Goal: Information Seeking & Learning: Check status

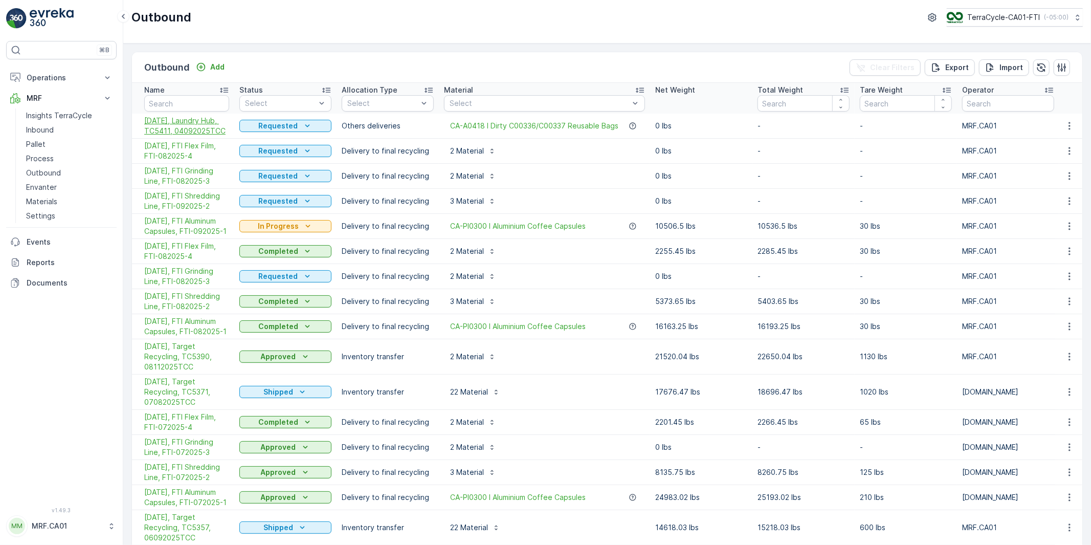
click at [203, 121] on span "[DATE], Laundry Hub, TC5411, 04092025TCC" at bounding box center [186, 126] width 85 height 20
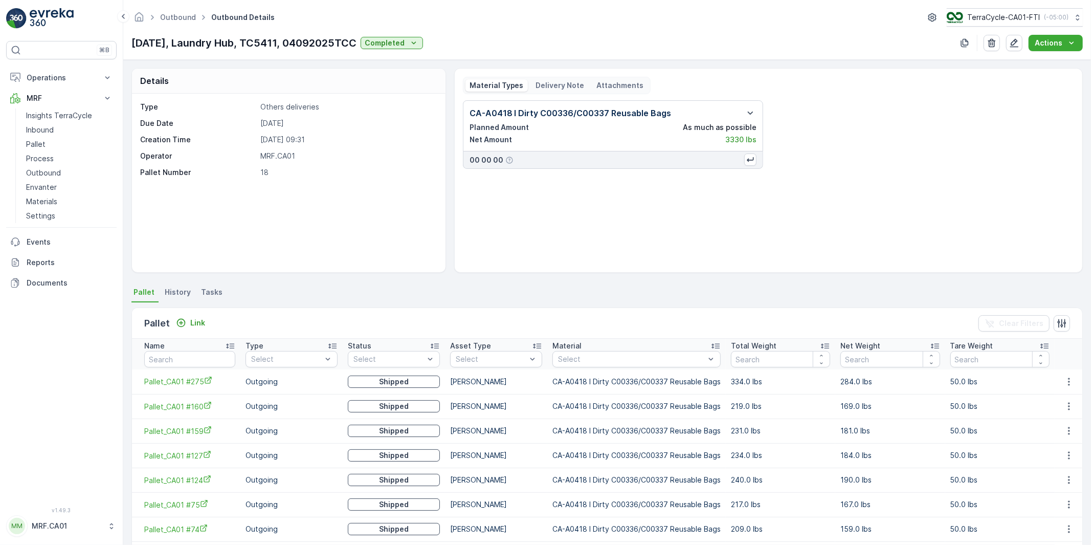
click at [211, 41] on p "[DATE], Laundry Hub, TC5411, 04092025TCC" at bounding box center [243, 42] width 225 height 15
click at [232, 40] on p "[DATE], Laundry Hub, TC5411, 04092025TCC" at bounding box center [243, 42] width 225 height 15
click at [211, 41] on p "[DATE], Laundry Hub, TC5411, 04092025TCC" at bounding box center [243, 42] width 225 height 15
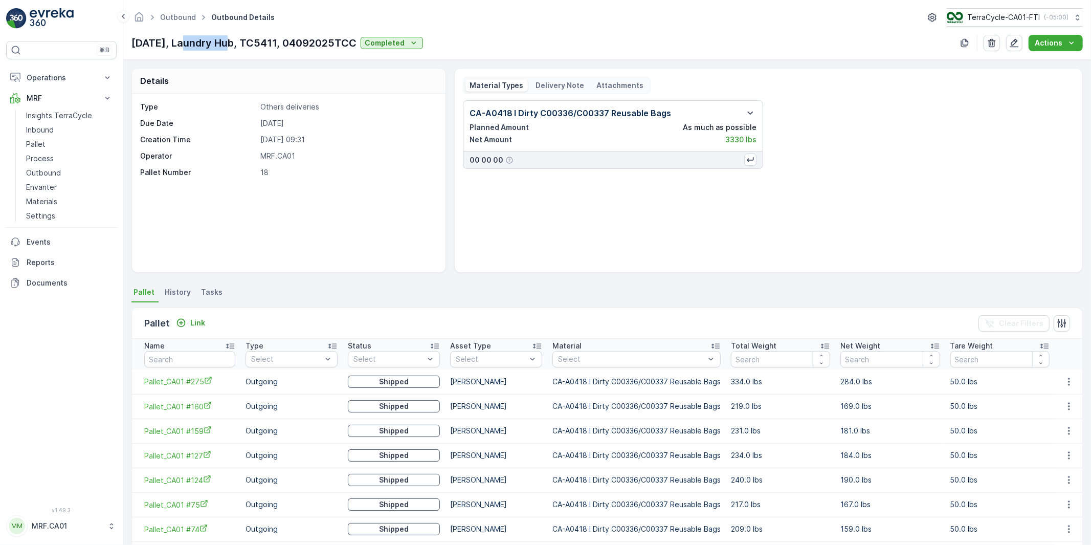
click at [211, 41] on p "[DATE], Laundry Hub, TC5411, 04092025TCC" at bounding box center [243, 42] width 225 height 15
click at [233, 42] on p "[DATE], Laundry Hub, TC5411, 04092025TCC" at bounding box center [243, 42] width 225 height 15
click at [211, 43] on p "[DATE], Laundry Hub, TC5411, 04092025TCC" at bounding box center [243, 42] width 225 height 15
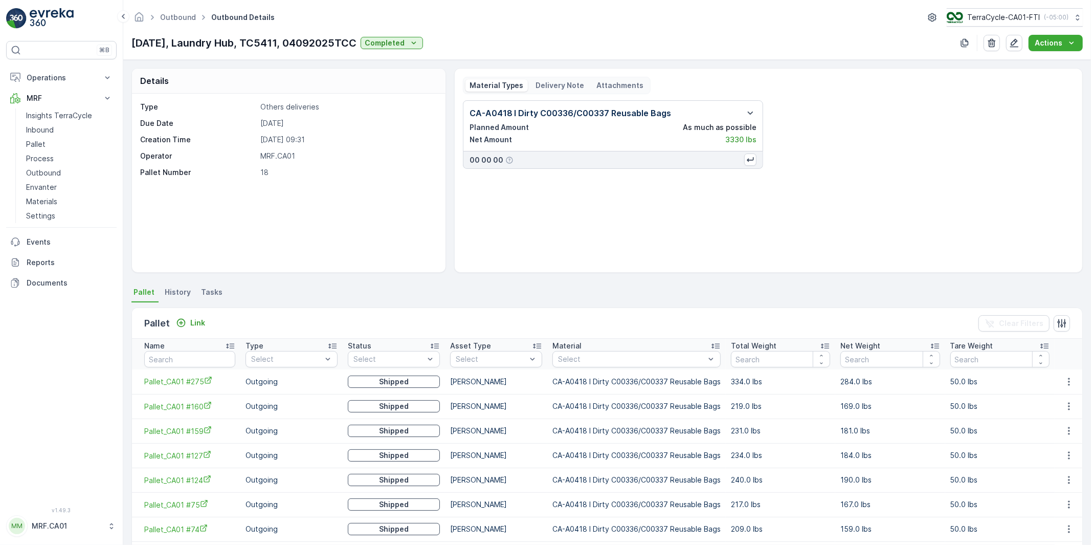
click at [241, 43] on p "[DATE], Laundry Hub, TC5411, 04092025TCC" at bounding box center [243, 42] width 225 height 15
click at [204, 44] on p "[DATE], Laundry Hub, TC5411, 04092025TCC" at bounding box center [243, 42] width 225 height 15
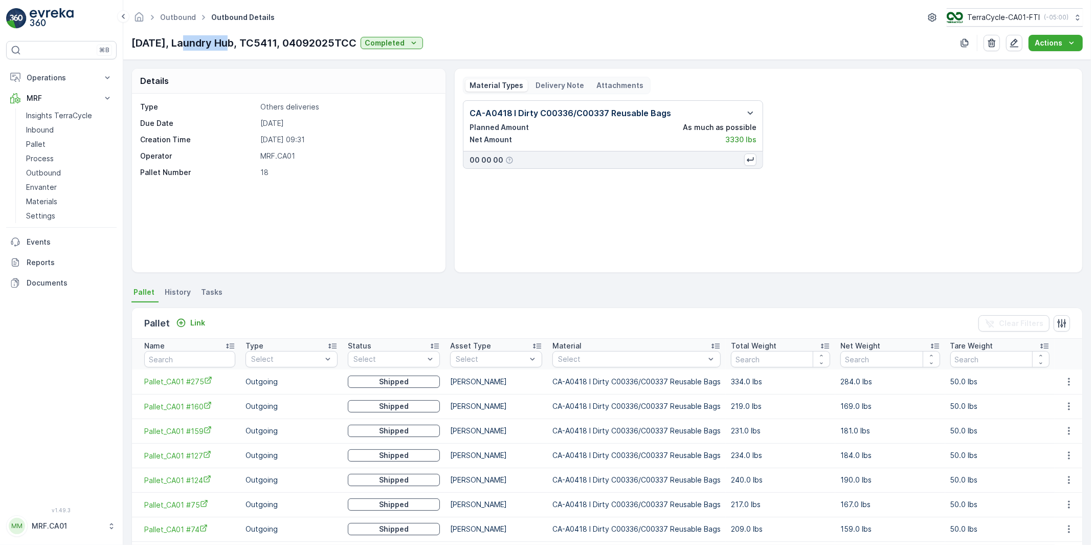
click at [204, 44] on p "[DATE], Laundry Hub, TC5411, 04092025TCC" at bounding box center [243, 42] width 225 height 15
click at [209, 43] on p "[DATE], Laundry Hub, TC5411, 04092025TCC" at bounding box center [243, 42] width 225 height 15
click at [39, 129] on p "Inbound" at bounding box center [40, 130] width 28 height 10
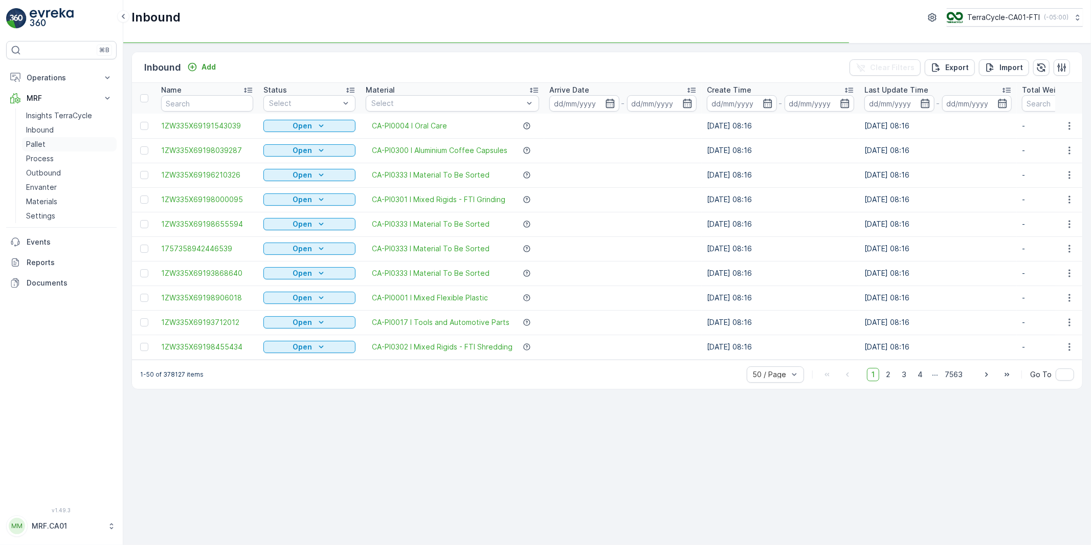
click at [38, 141] on p "Pallet" at bounding box center [35, 144] width 19 height 10
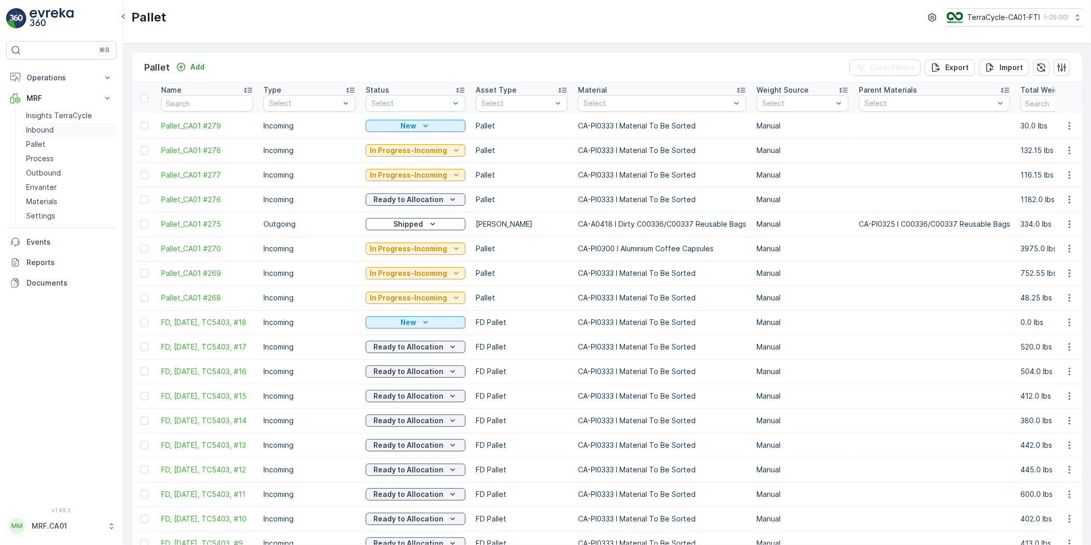
click at [42, 129] on p "Inbound" at bounding box center [40, 130] width 28 height 10
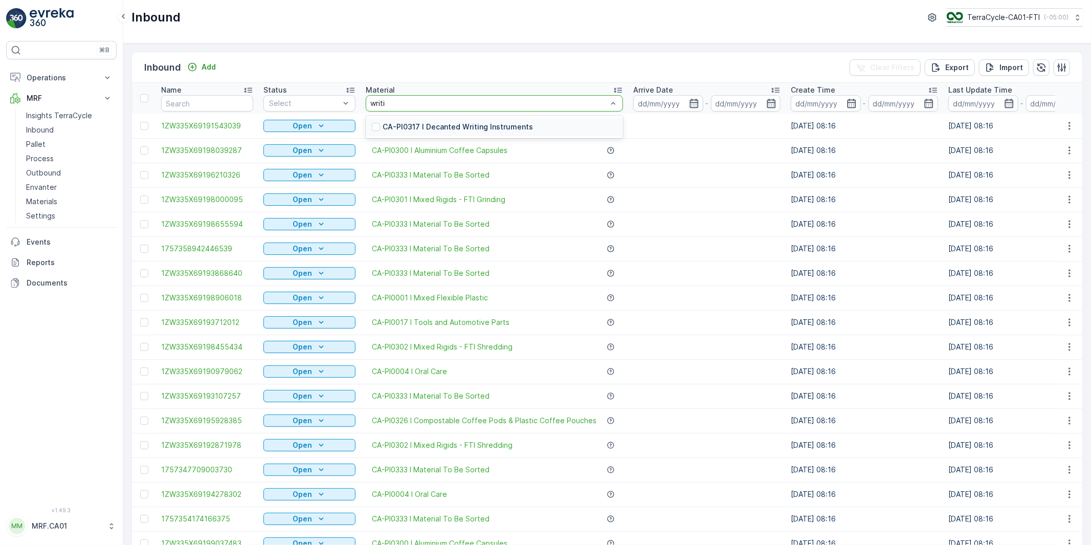
type input "writing"
click at [423, 125] on p "CA-PI0317 I Decanted Writing Instruments" at bounding box center [458, 127] width 150 height 10
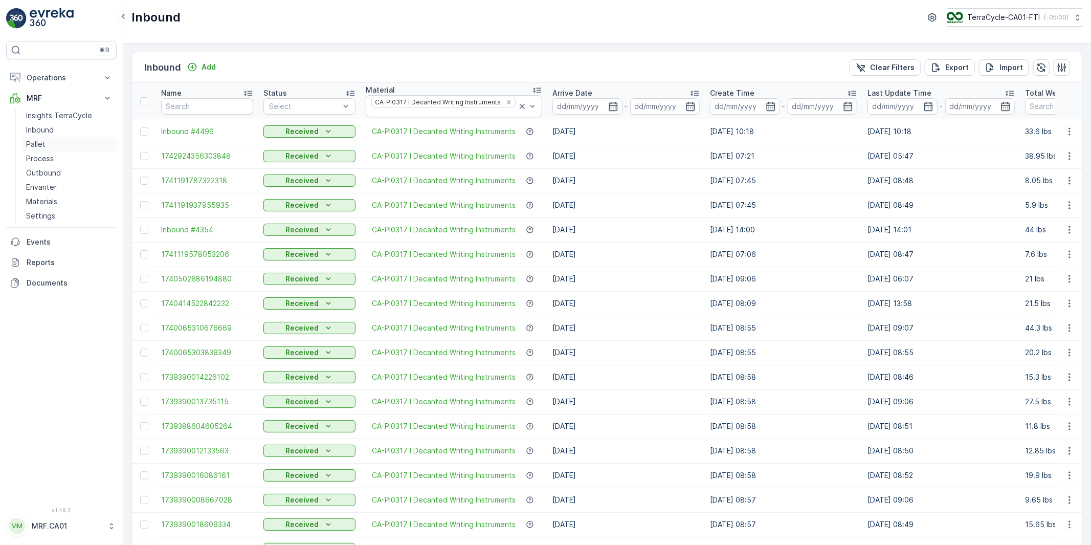
click at [40, 146] on p "Pallet" at bounding box center [35, 144] width 19 height 10
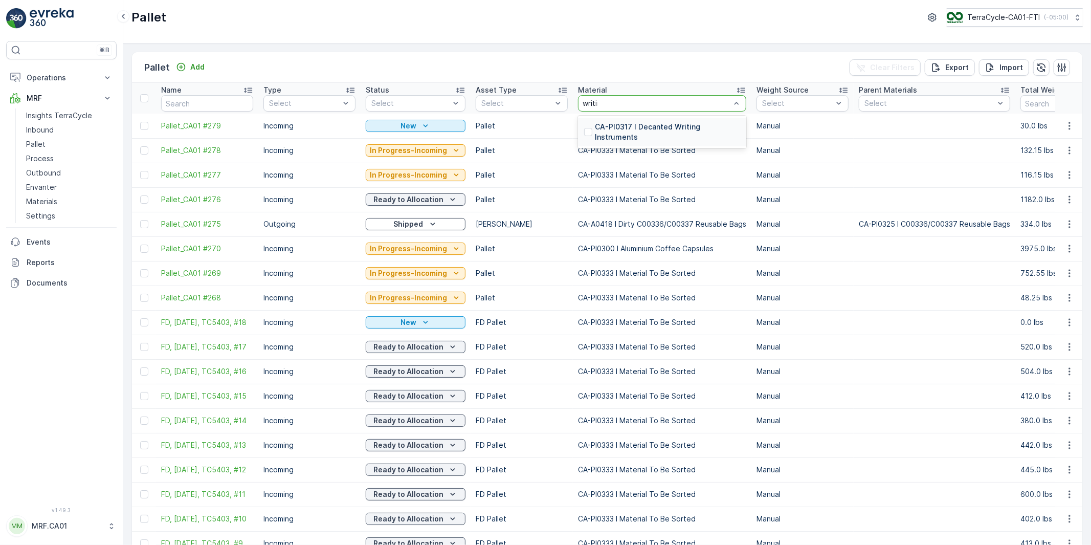
type input "writing"
click at [622, 123] on p "CA-PI0317 I Decanted Writing Instruments" at bounding box center [667, 132] width 145 height 20
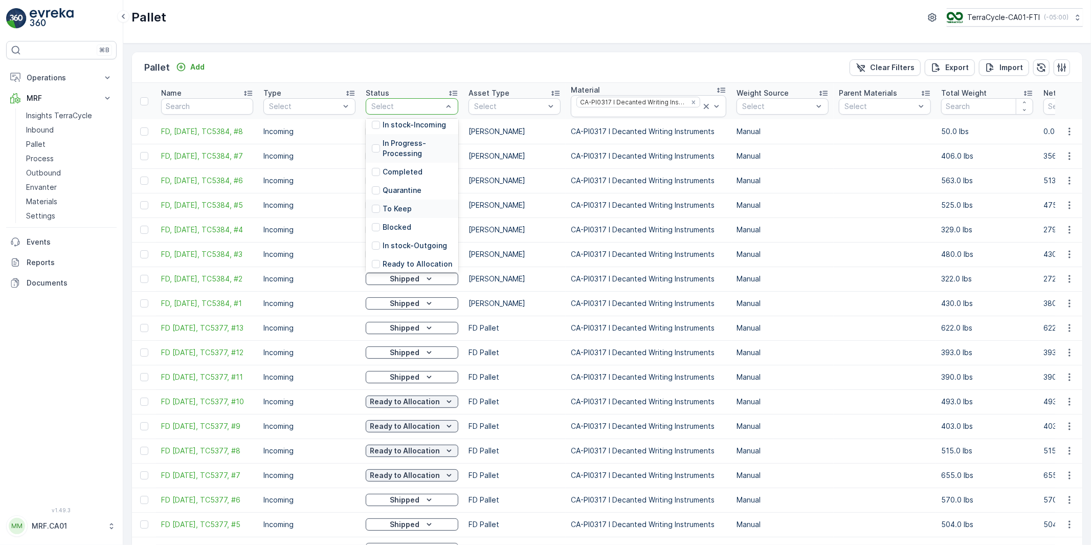
scroll to position [92, 0]
click at [410, 223] on p "Ready to Allocation" at bounding box center [418, 224] width 70 height 10
